Goal: Task Accomplishment & Management: Complete application form

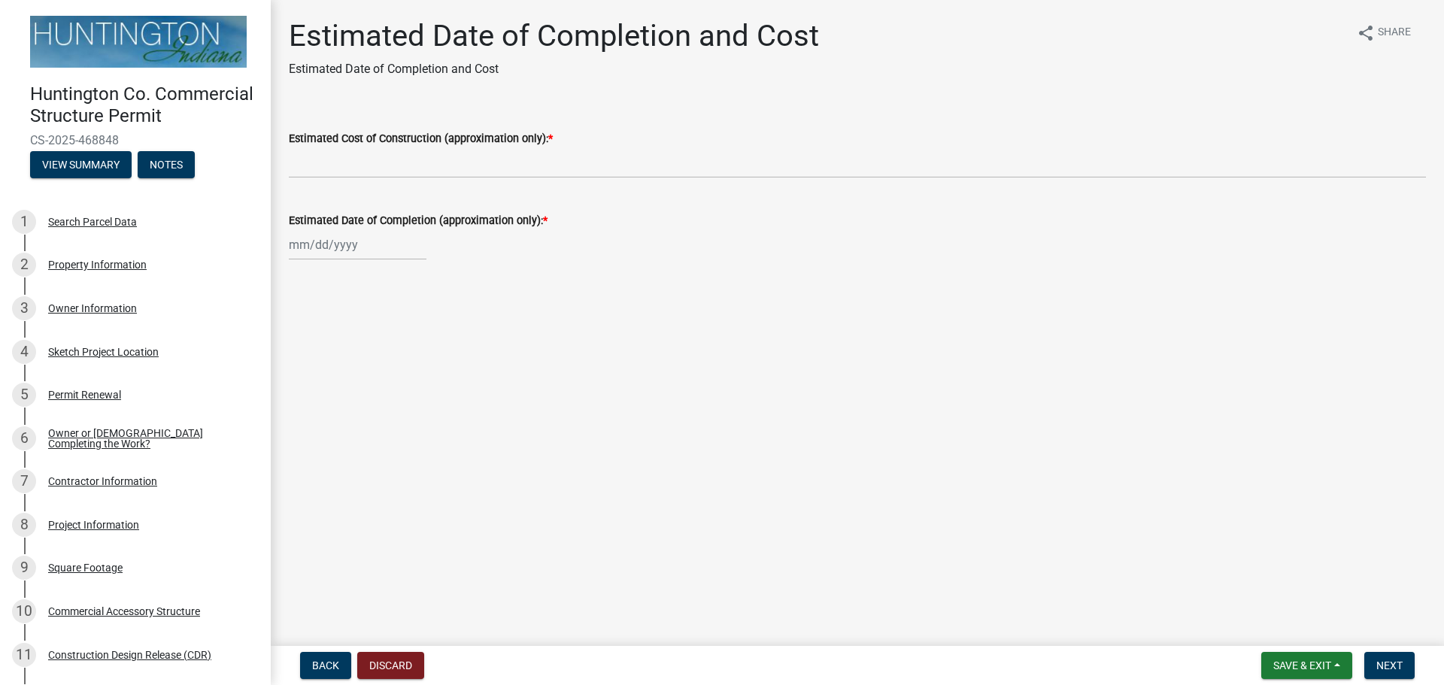
scroll to position [376, 0]
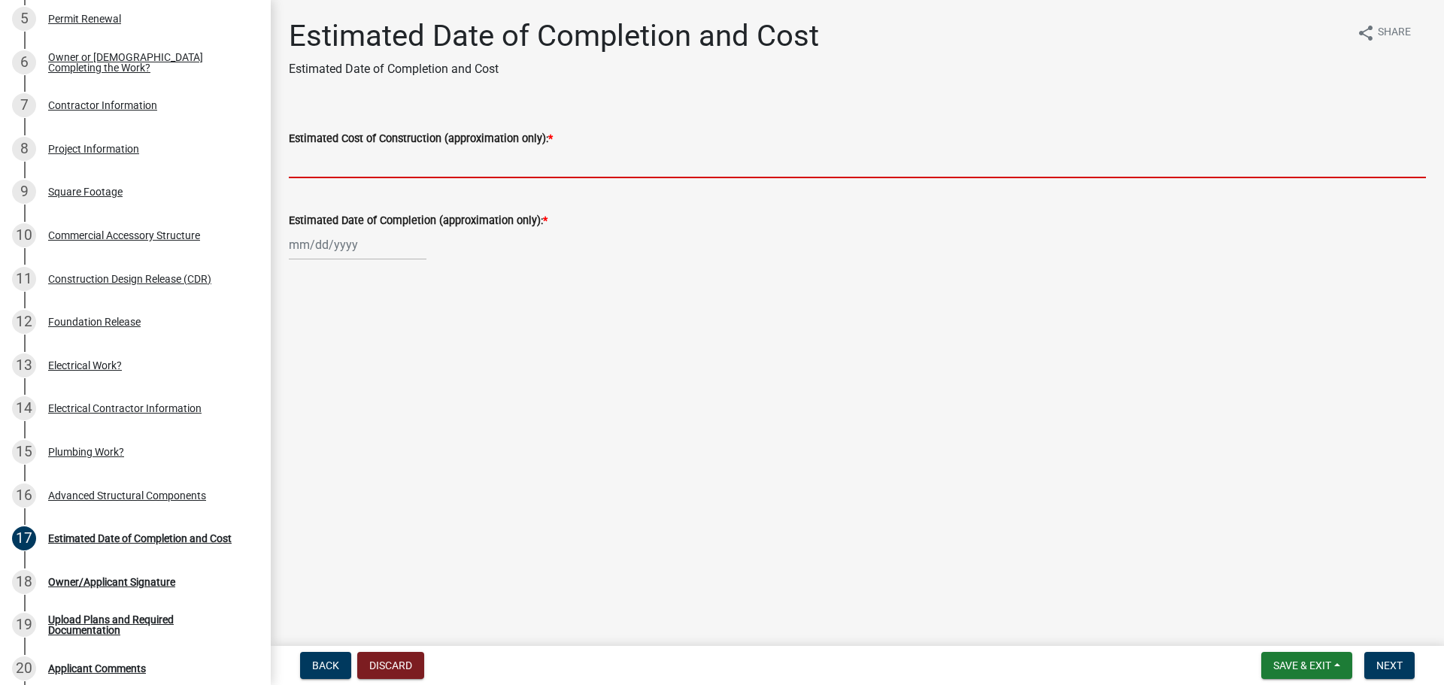
click at [329, 162] on input "Estimated Cost of Construction (approximation only): *" at bounding box center [857, 162] width 1137 height 31
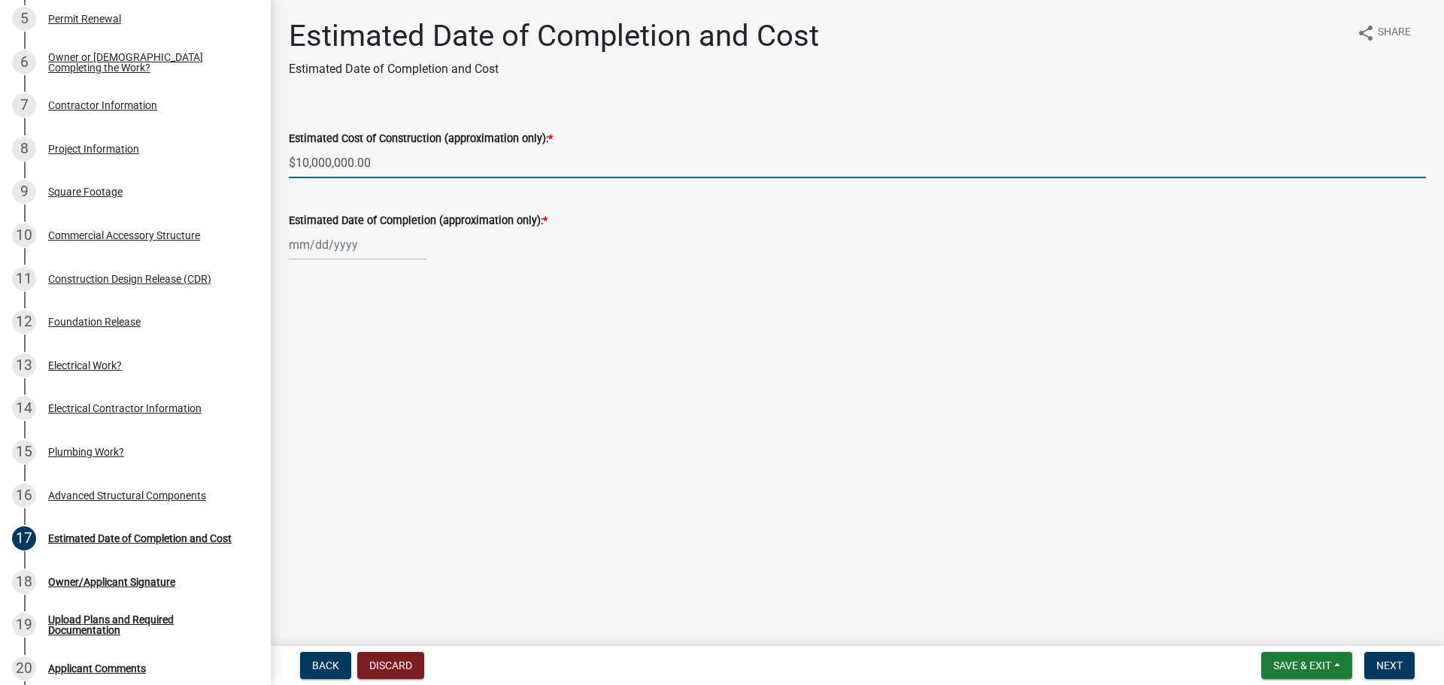
type input "$10,000,000.00"
select select "9"
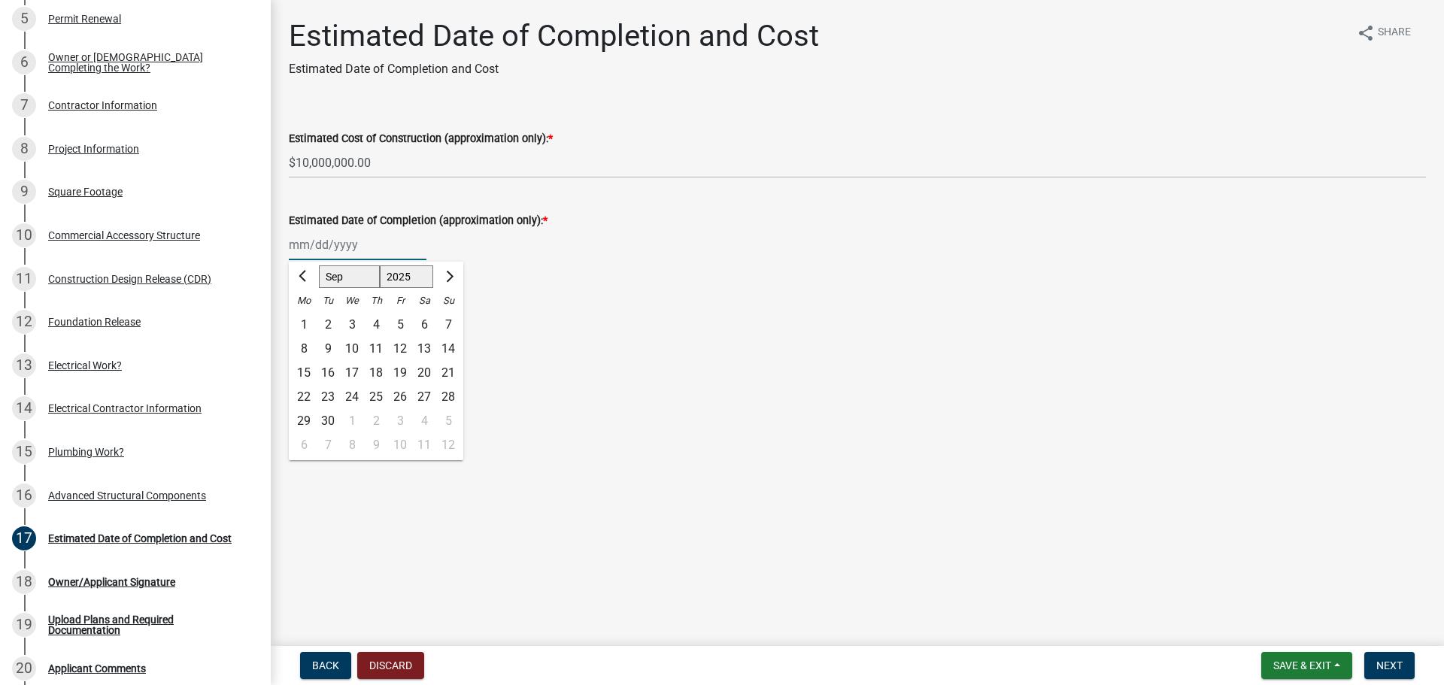
click at [401, 277] on select "1525 1526 1527 1528 1529 1530 1531 1532 1533 1534 1535 1536 1537 1538 1539 1540…" at bounding box center [407, 277] width 54 height 23
select select "2026"
click at [380, 266] on select "1525 1526 1527 1528 1529 1530 1531 1532 1533 1534 1535 1536 1537 1538 1539 1540…" at bounding box center [407, 277] width 54 height 23
click at [350, 420] on div "30" at bounding box center [352, 421] width 24 height 24
type input "[DATE]"
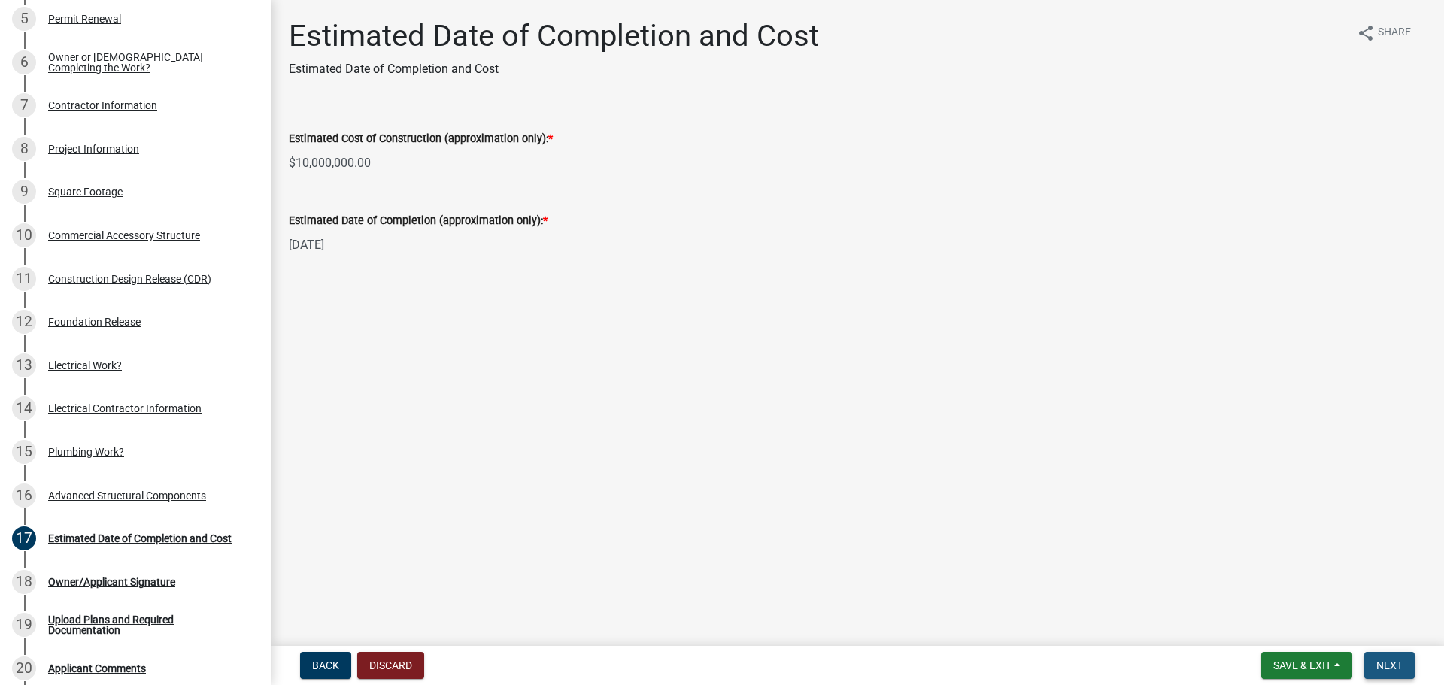
click at [1410, 661] on button "Next" at bounding box center [1389, 665] width 50 height 27
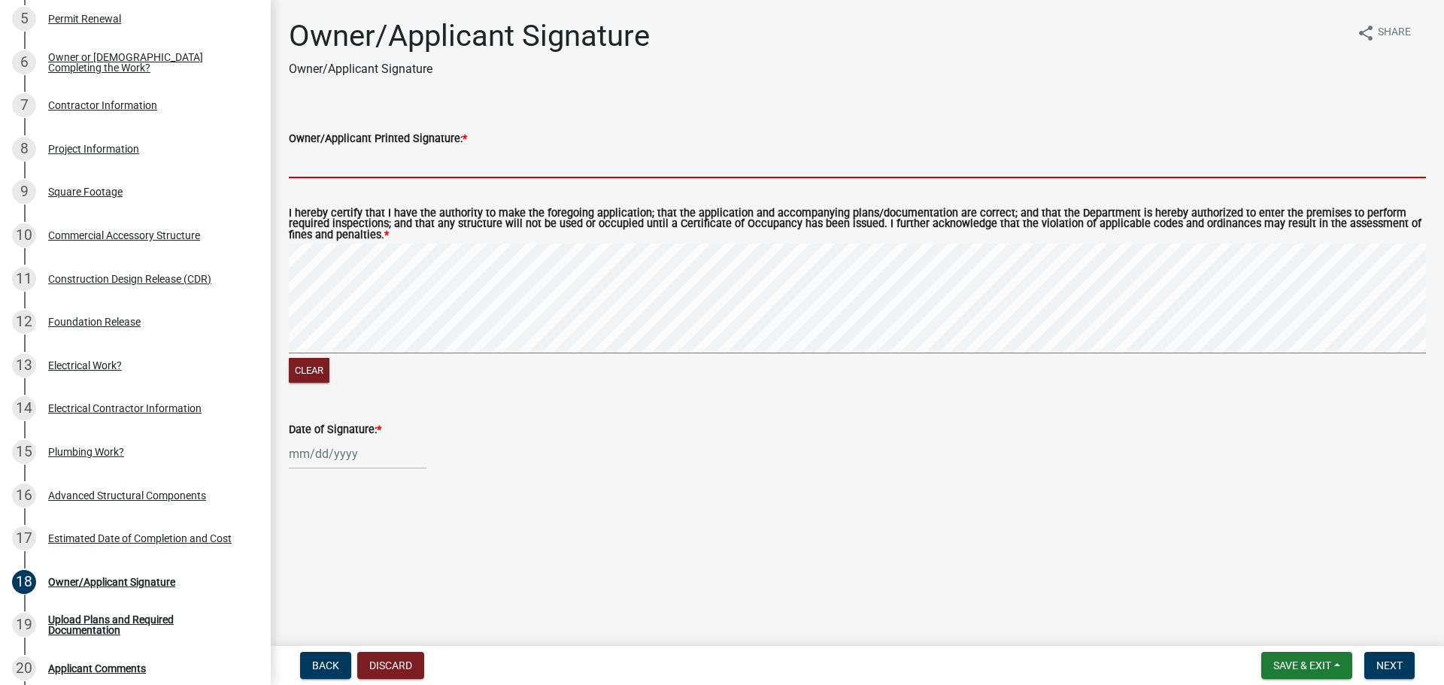
click at [324, 168] on input "Owner/Applicant Printed Signature: *" at bounding box center [857, 162] width 1137 height 31
type input "0"
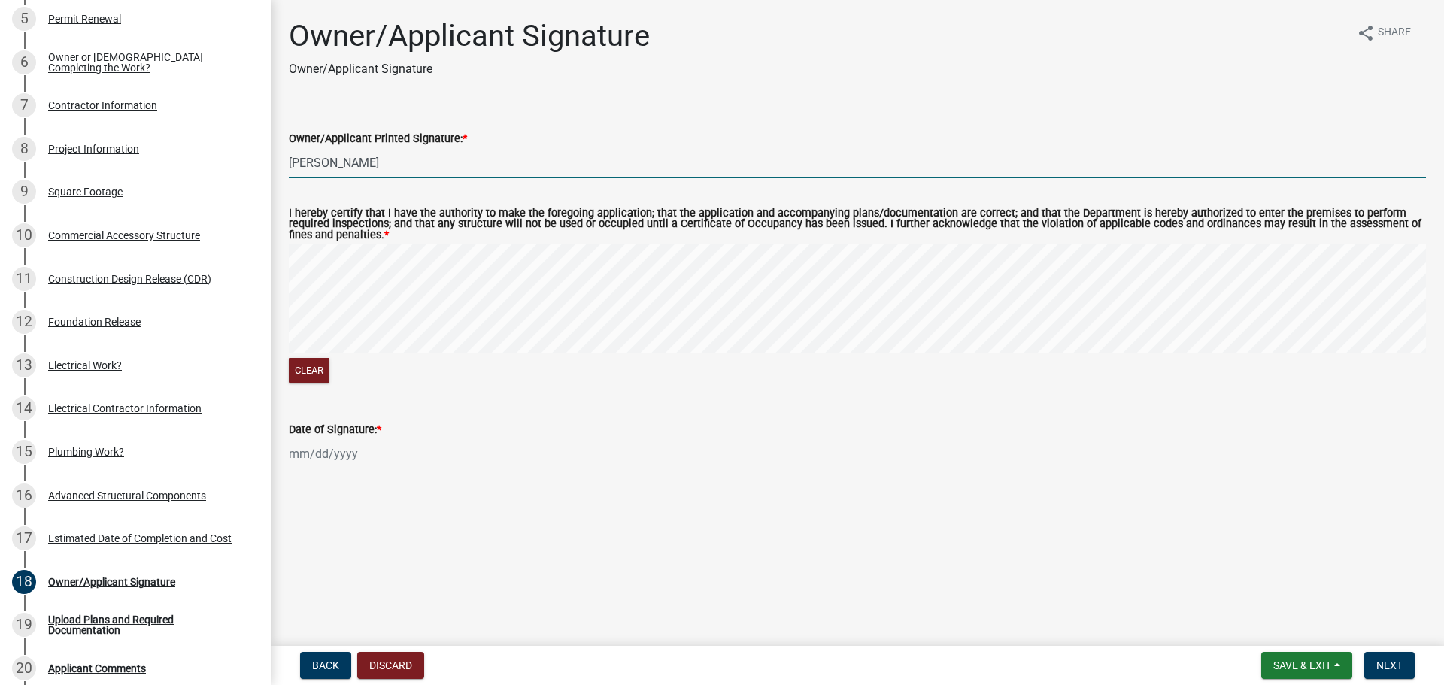
type input "[PERSON_NAME]"
click at [357, 463] on input "Date of Signature: *" at bounding box center [358, 454] width 138 height 31
select select "9"
select select "2025"
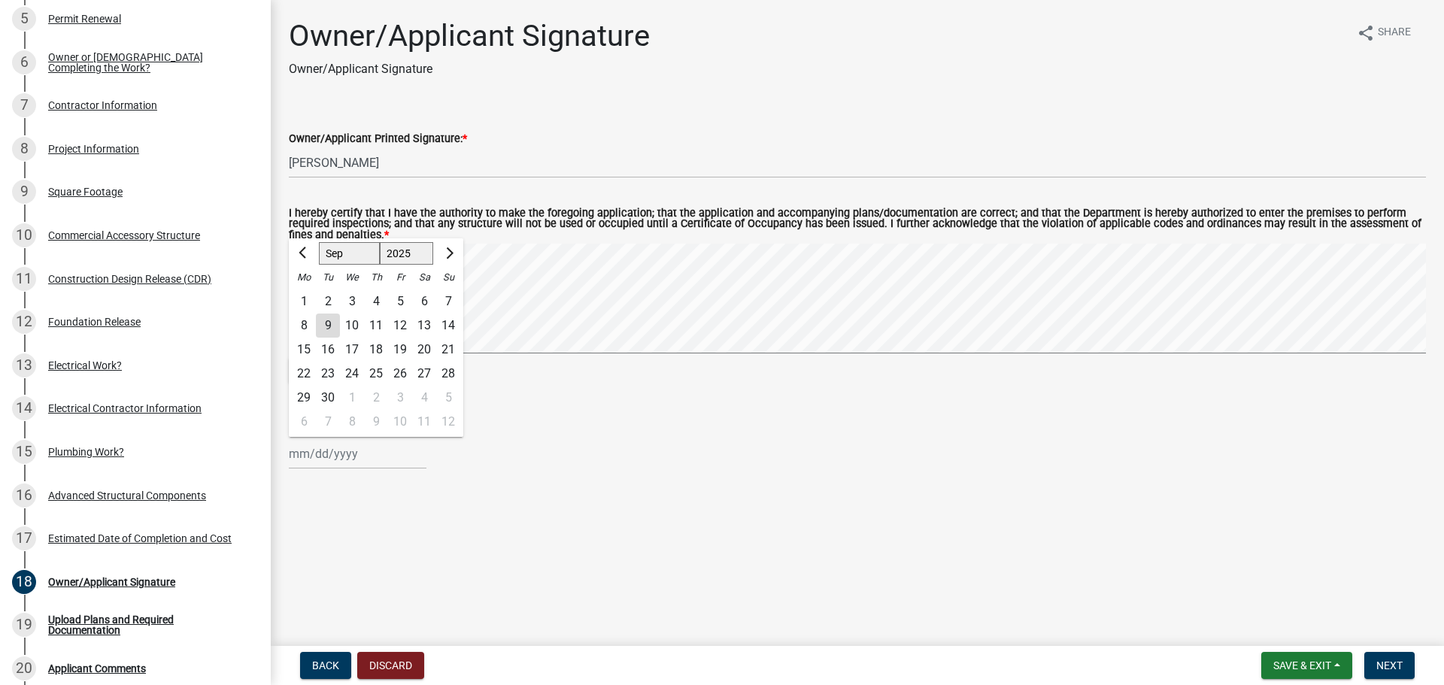
click at [336, 327] on div "9" at bounding box center [328, 326] width 24 height 24
type input "[DATE]"
click at [1404, 661] on button "Next" at bounding box center [1389, 665] width 50 height 27
click at [1404, 667] on button "Next" at bounding box center [1389, 665] width 50 height 27
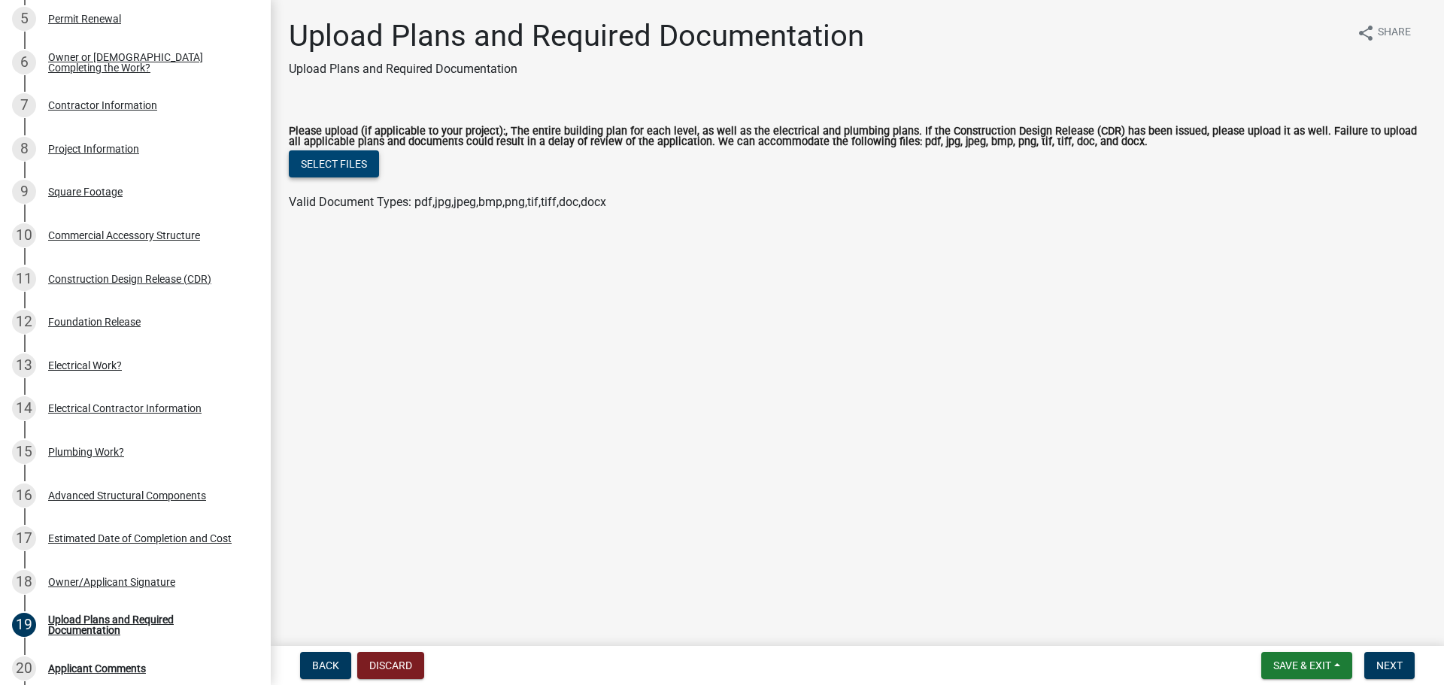
click at [360, 157] on button "Select files" at bounding box center [334, 163] width 90 height 27
click at [345, 163] on button "Select files" at bounding box center [334, 163] width 90 height 27
click at [359, 160] on button "Select files" at bounding box center [334, 163] width 90 height 27
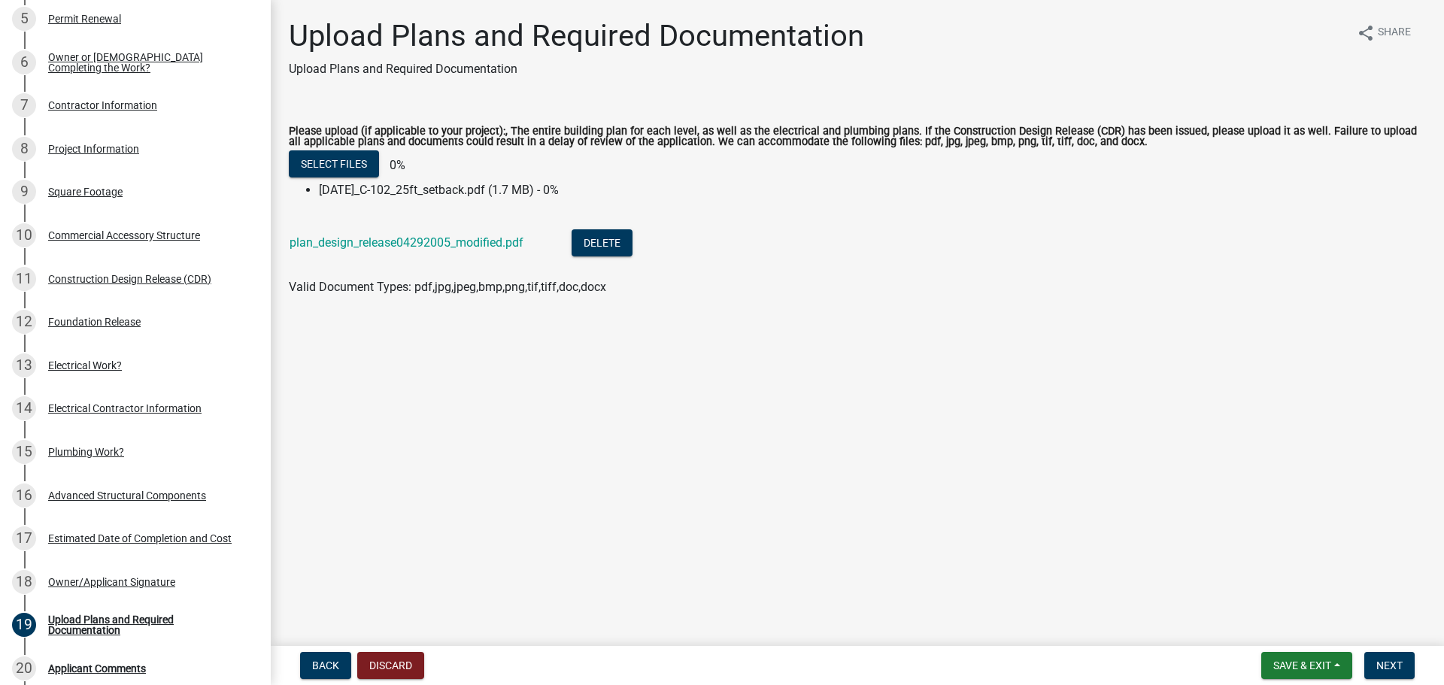
click at [422, 190] on li "[DATE]_C-102_25ft_setback.pdf (1.7 MB) - 0%" at bounding box center [872, 190] width 1107 height 18
click at [415, 183] on li "[DATE]_C-102_25ft_setback.pdf (1.7 MB) - 0%" at bounding box center [872, 190] width 1107 height 18
drag, startPoint x: 498, startPoint y: 193, endPoint x: 353, endPoint y: 178, distance: 145.9
click at [353, 178] on div "Select files 0%" at bounding box center [857, 165] width 1137 height 31
click at [351, 165] on button "Select files" at bounding box center [334, 163] width 90 height 27
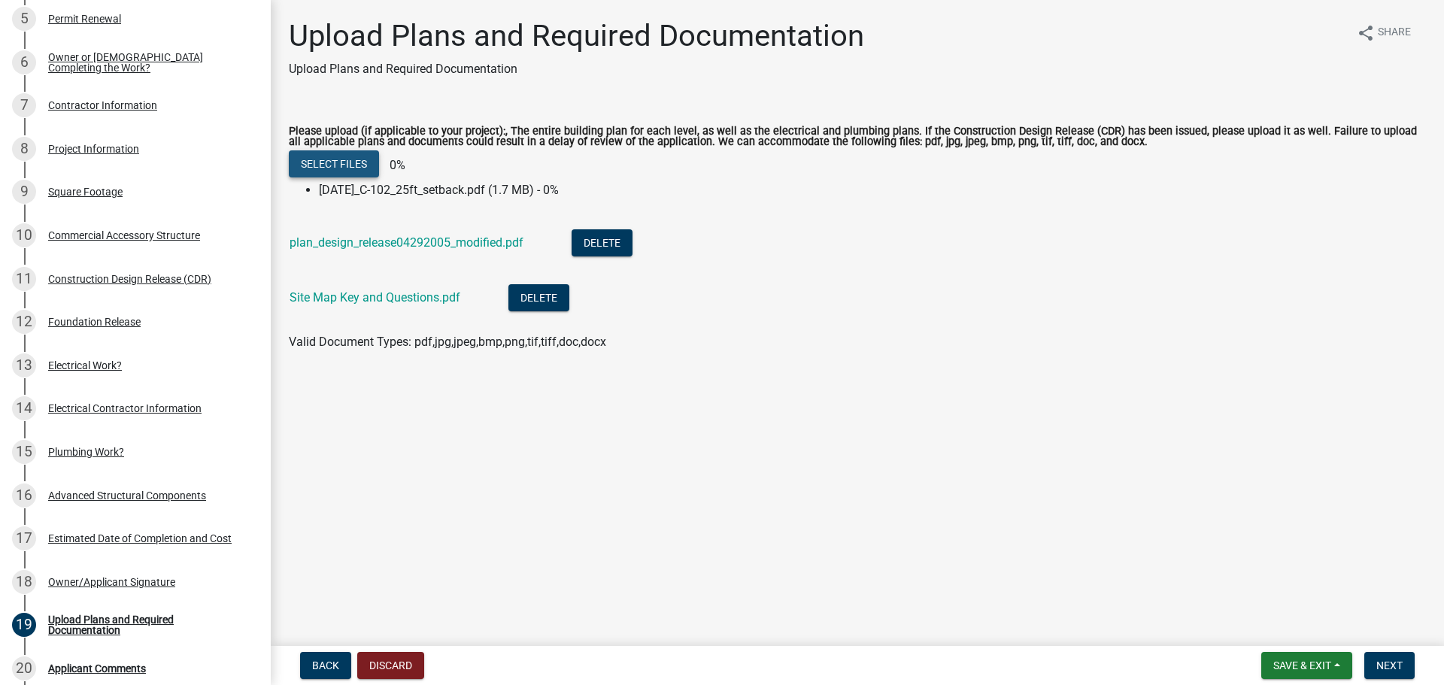
click at [354, 168] on button "Select files" at bounding box center [334, 163] width 90 height 27
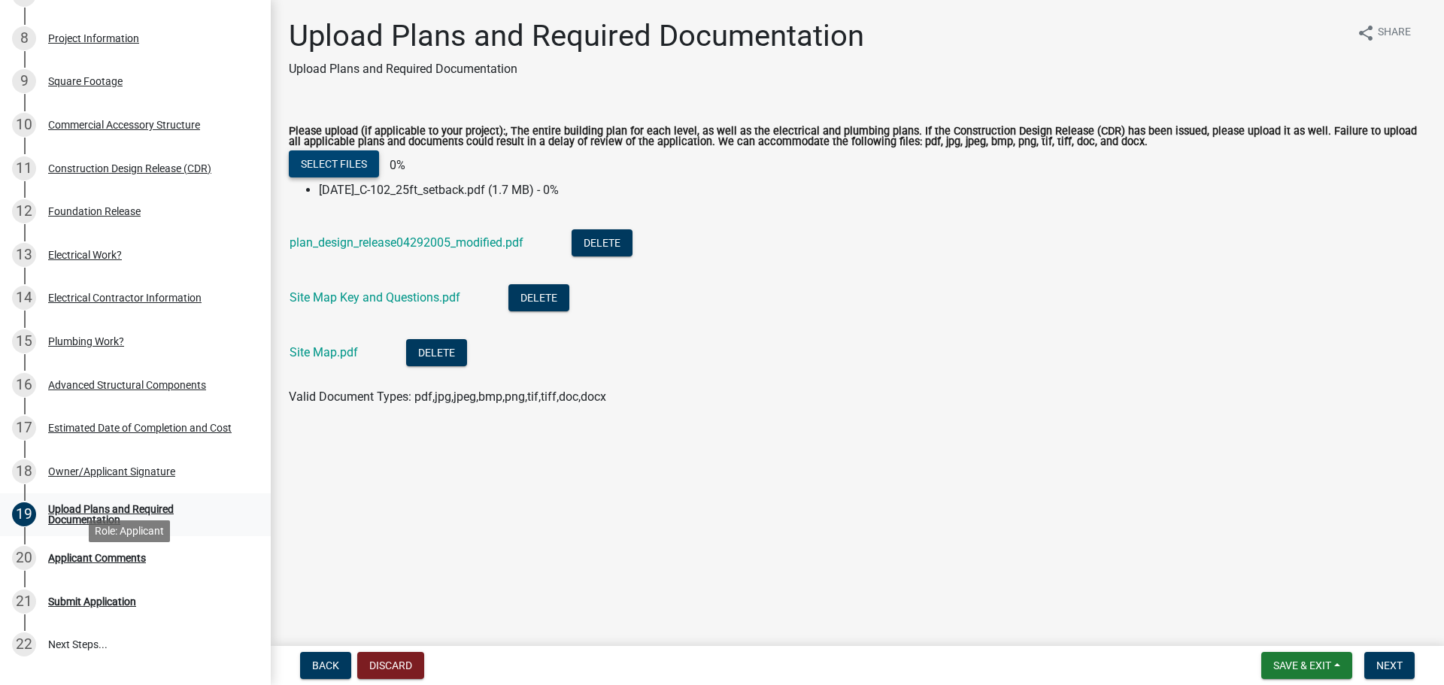
scroll to position [527, 0]
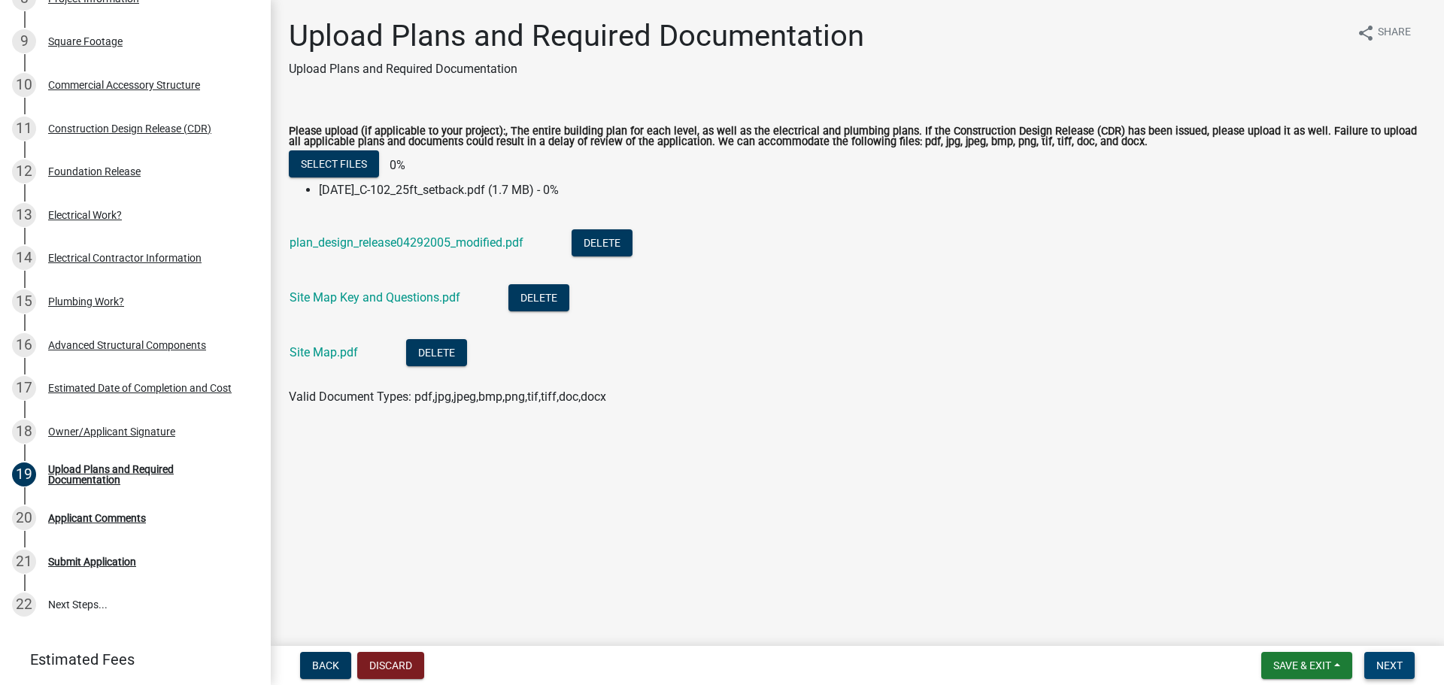
click at [1404, 668] on button "Next" at bounding box center [1389, 665] width 50 height 27
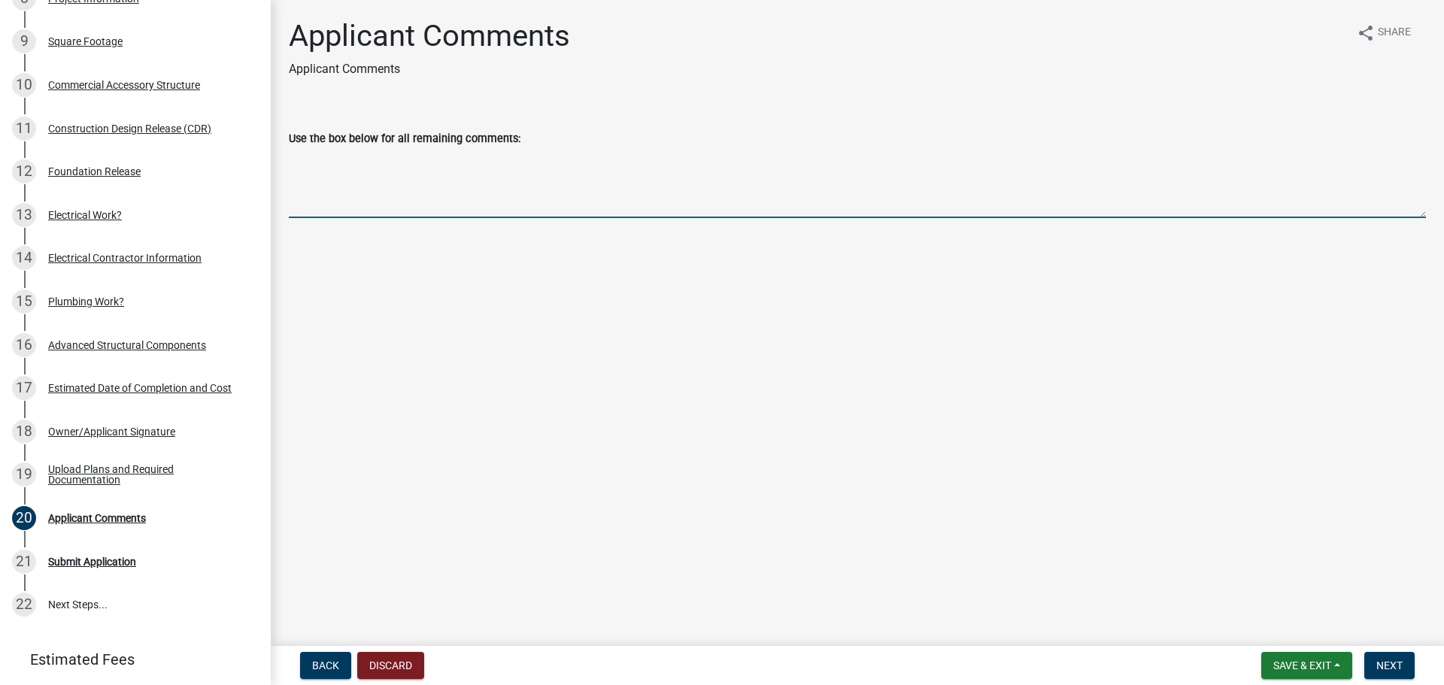
click at [326, 201] on textarea "Use the box below for all remaining comments:" at bounding box center [857, 182] width 1137 height 71
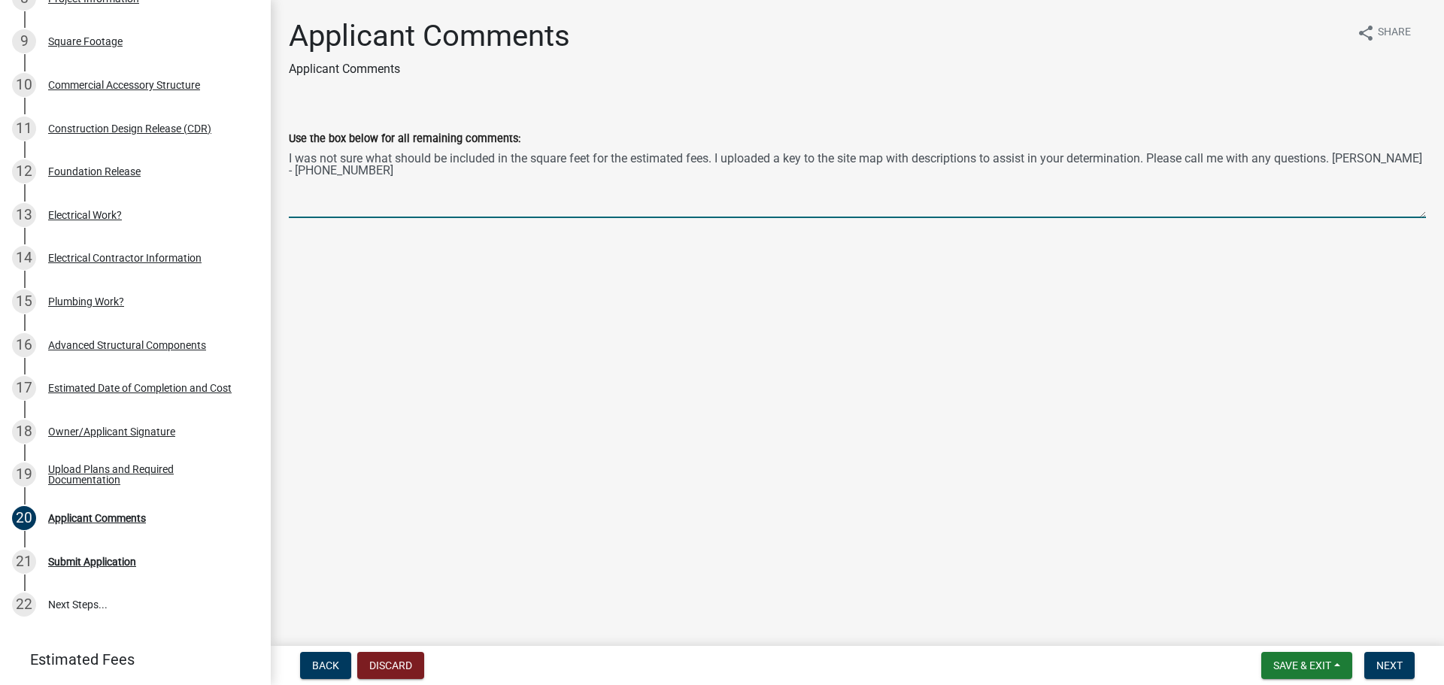
paste textarea "What should be included in the square feet for the estimated fees?"
click at [1037, 162] on textarea "What should be included in the square feet for the estimated fees? I uploaded a…" at bounding box center [857, 182] width 1137 height 71
type textarea "What should be included in the square feet for the estimated fees? I uploaded a…"
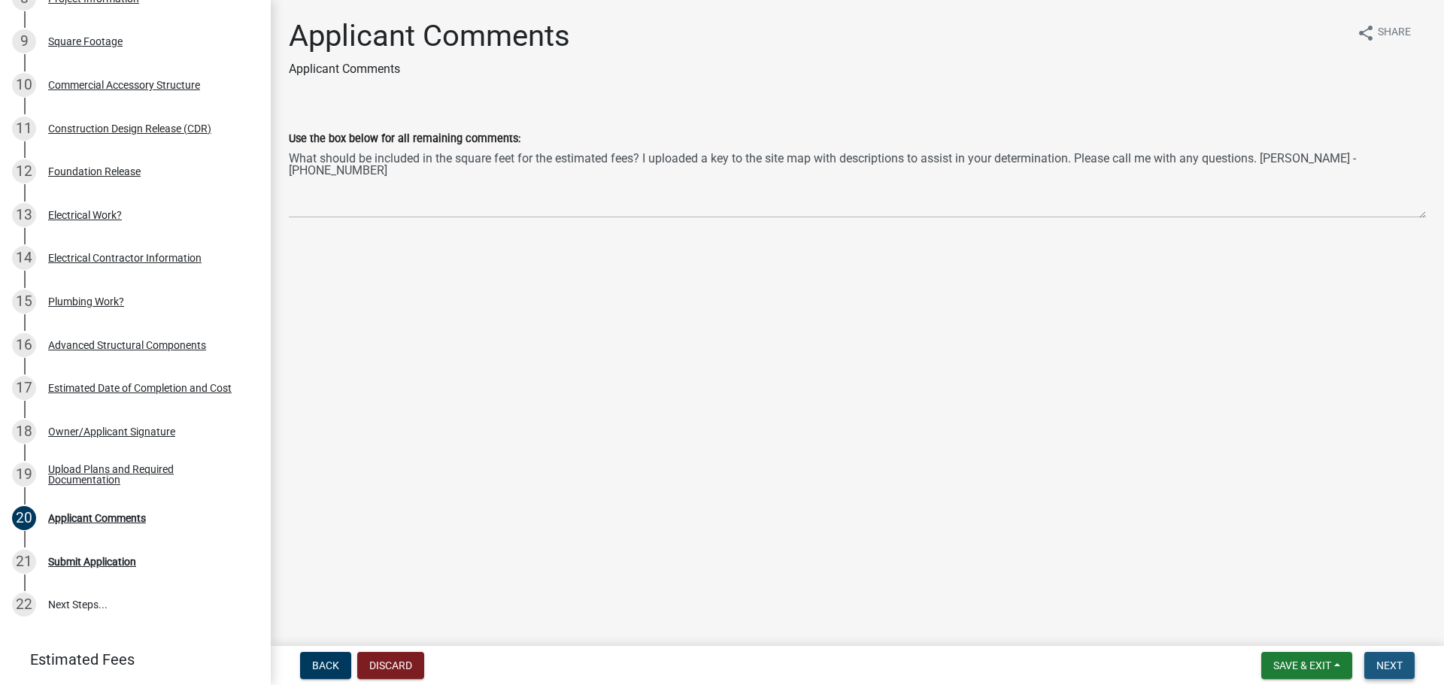
click at [1377, 665] on span "Next" at bounding box center [1390, 666] width 26 height 12
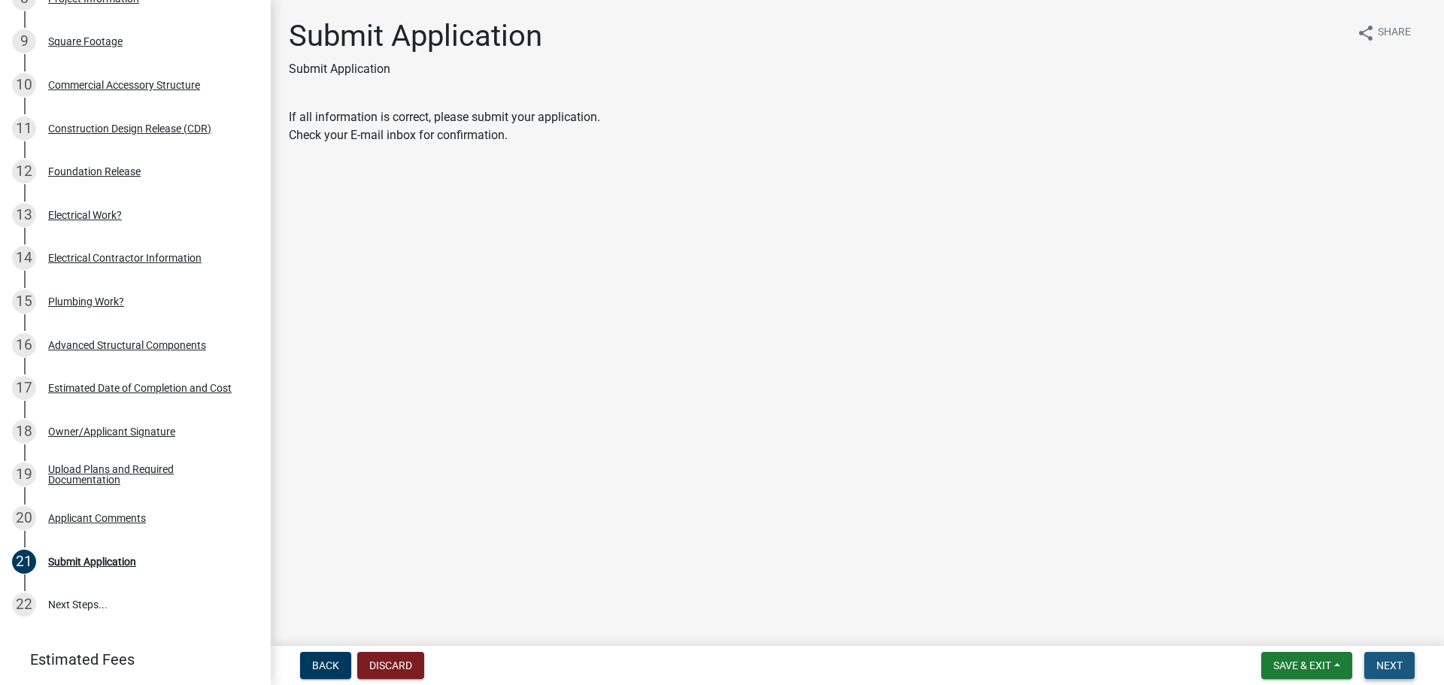
click at [1377, 665] on span "Next" at bounding box center [1390, 666] width 26 height 12
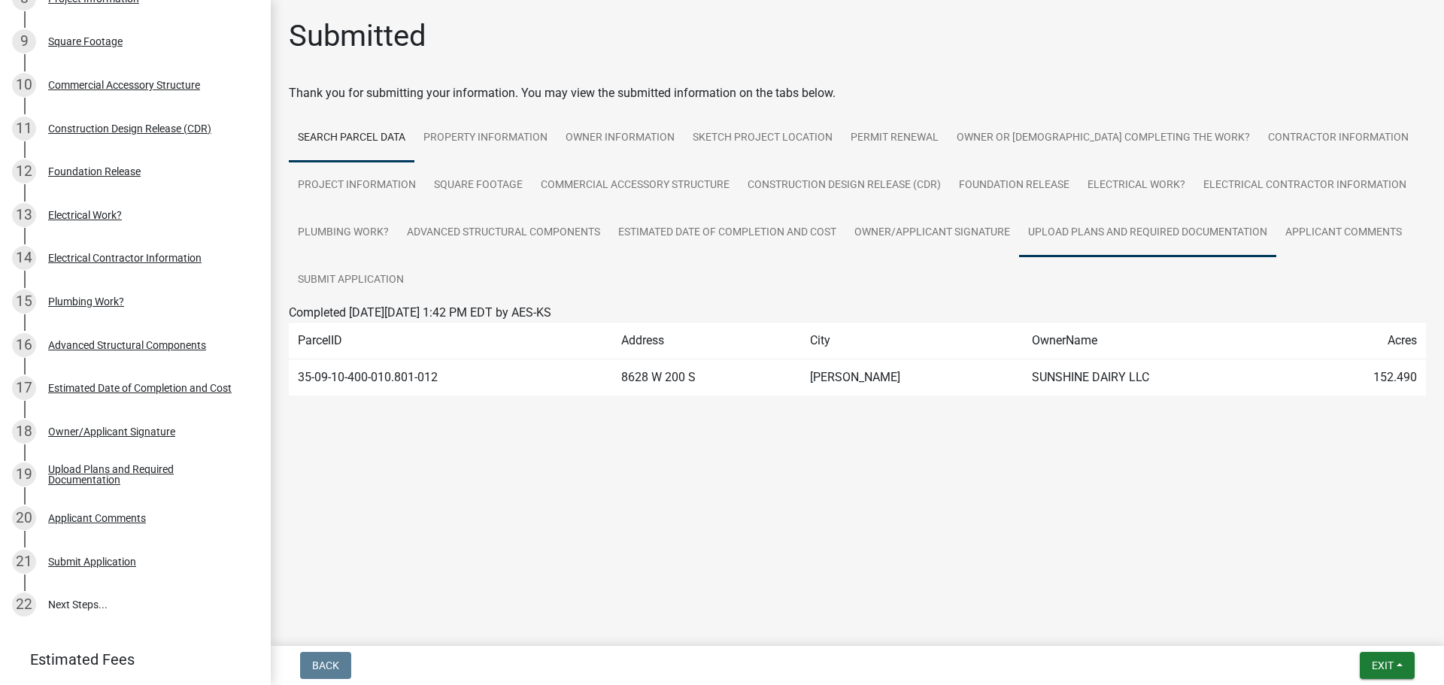
click at [1188, 232] on link "Upload Plans and Required Documentation" at bounding box center [1147, 233] width 257 height 48
